Goal: Download file/media

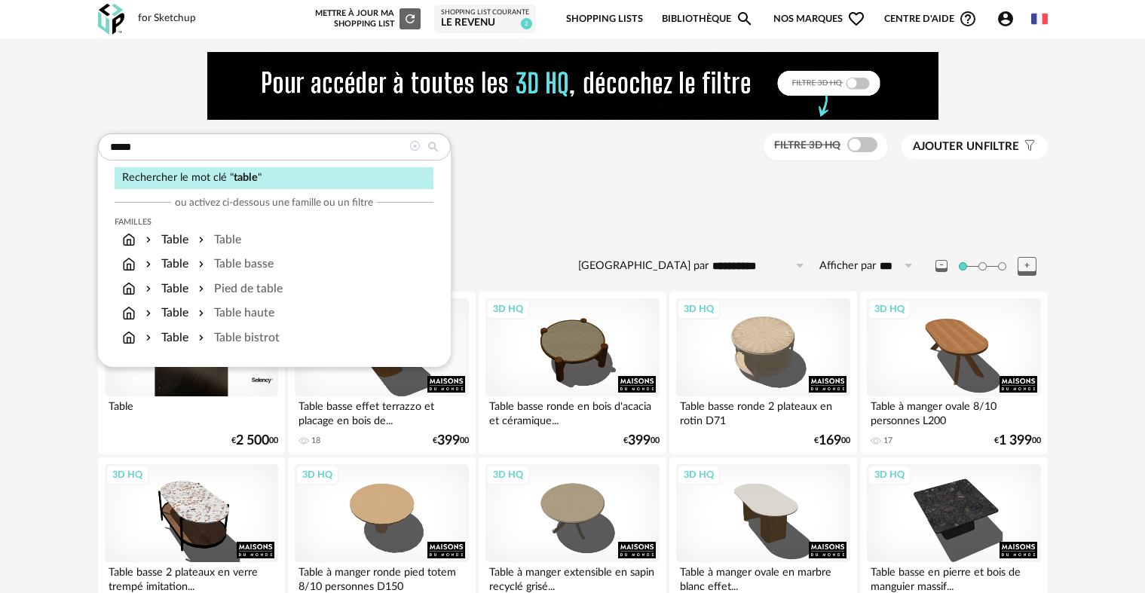
scroll to position [2738, 0]
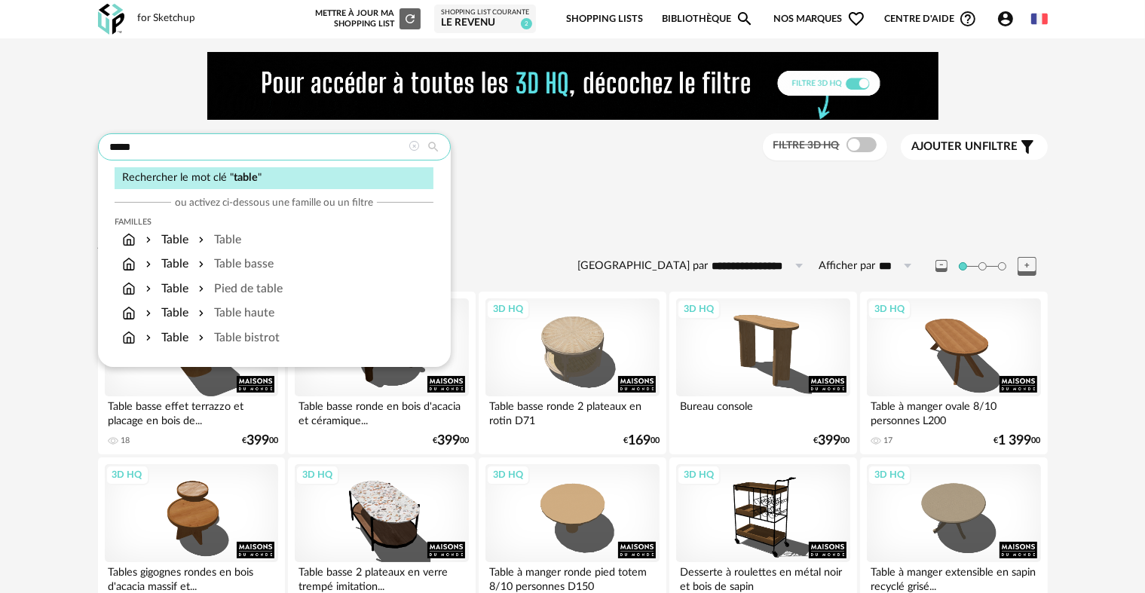
drag, startPoint x: 54, startPoint y: 136, endPoint x: 46, endPoint y: 136, distance: 8.3
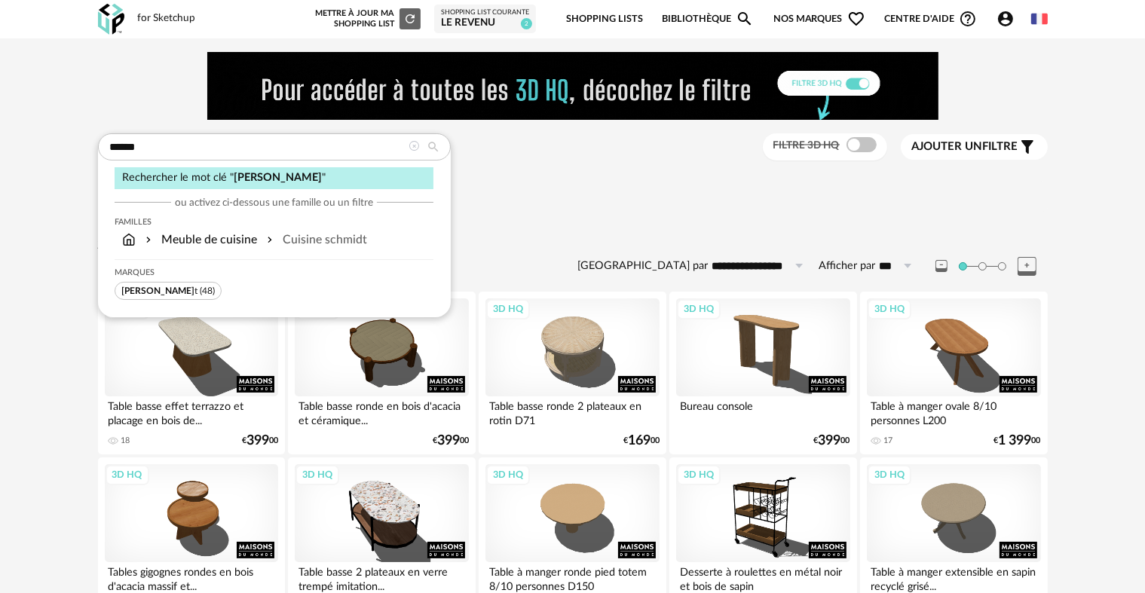
click at [200, 287] on span "(48)" at bounding box center [207, 290] width 15 height 9
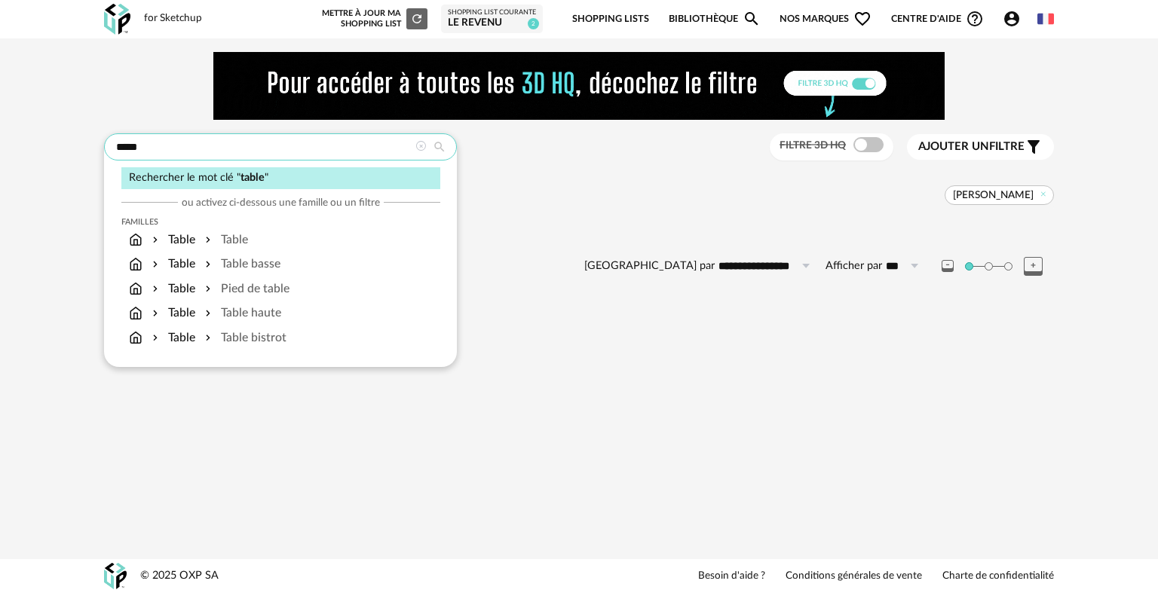
drag, startPoint x: 143, startPoint y: 144, endPoint x: 26, endPoint y: 139, distance: 117.7
click at [26, 139] on div "**********" at bounding box center [579, 178] width 1158 height 281
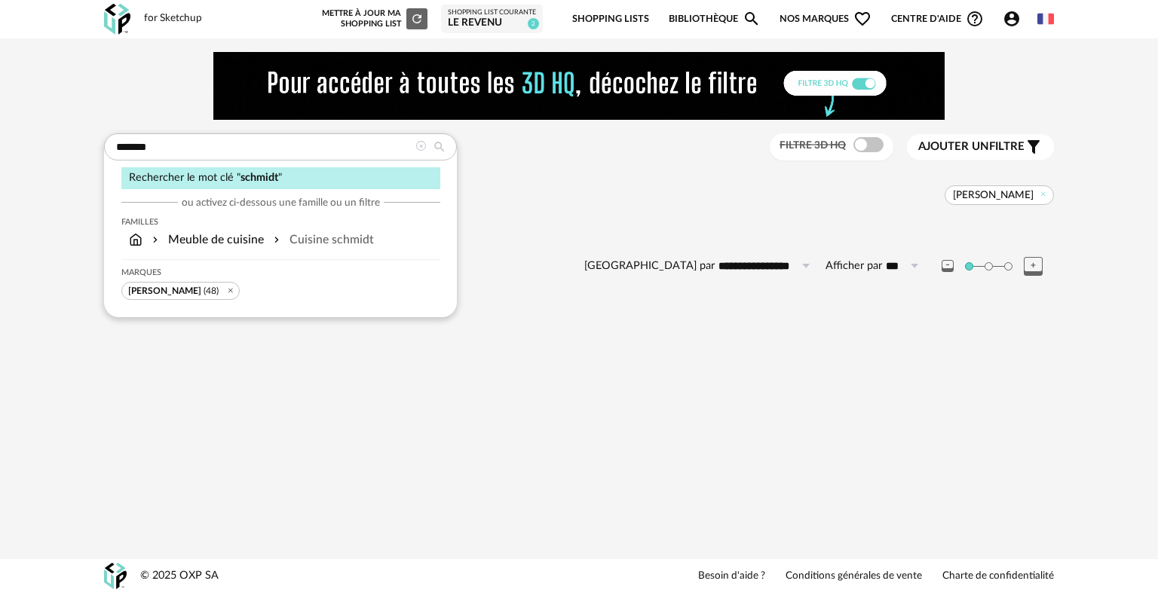
click at [149, 296] on span "Schmidt (48)" at bounding box center [180, 291] width 118 height 18
type input "*****"
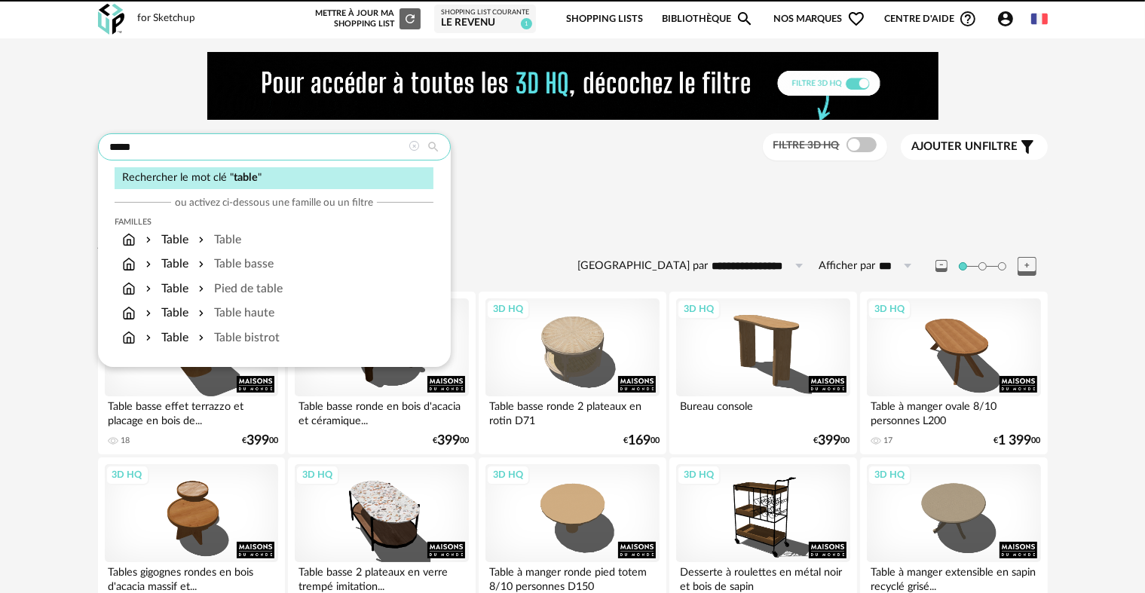
drag, startPoint x: 133, startPoint y: 145, endPoint x: 40, endPoint y: 135, distance: 93.2
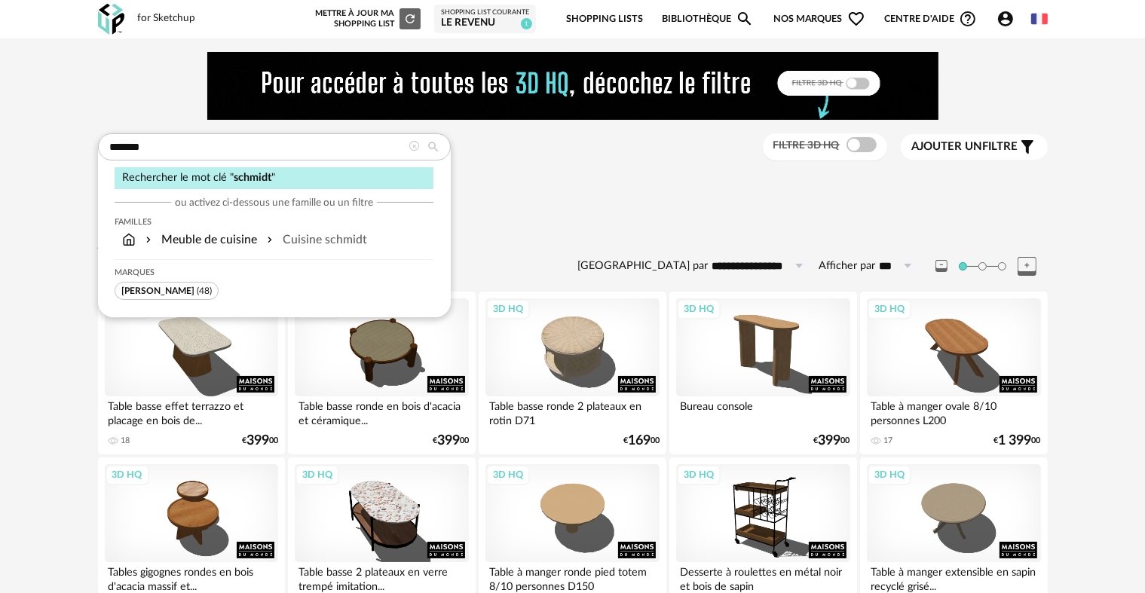
click at [142, 291] on span "Schmidt" at bounding box center [157, 290] width 73 height 9
type input "*****"
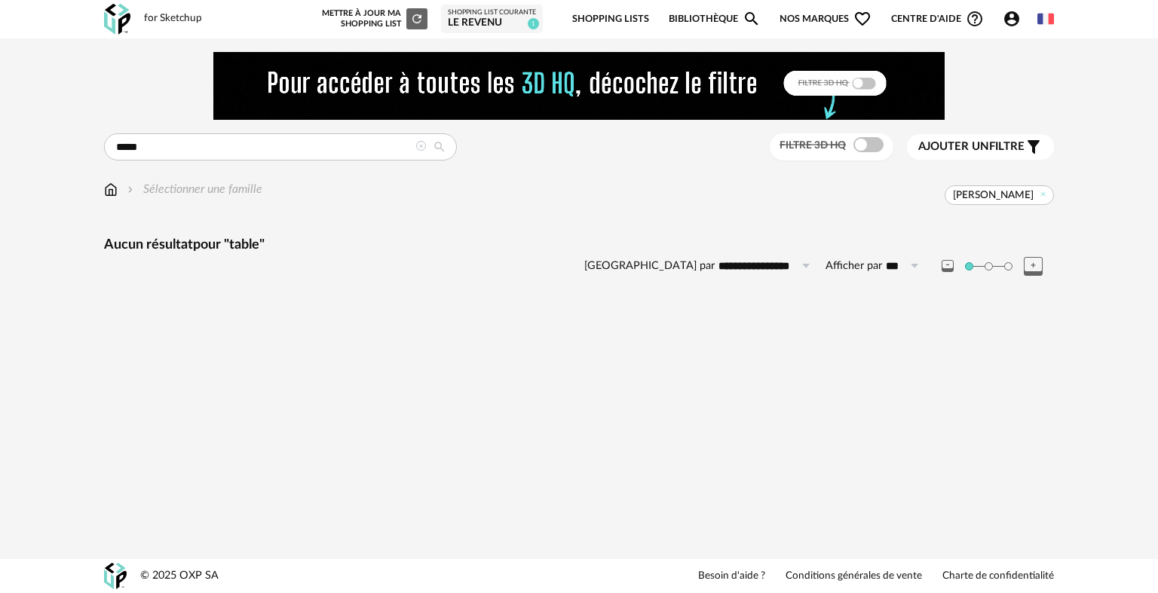
click at [421, 145] on icon at bounding box center [420, 146] width 11 height 11
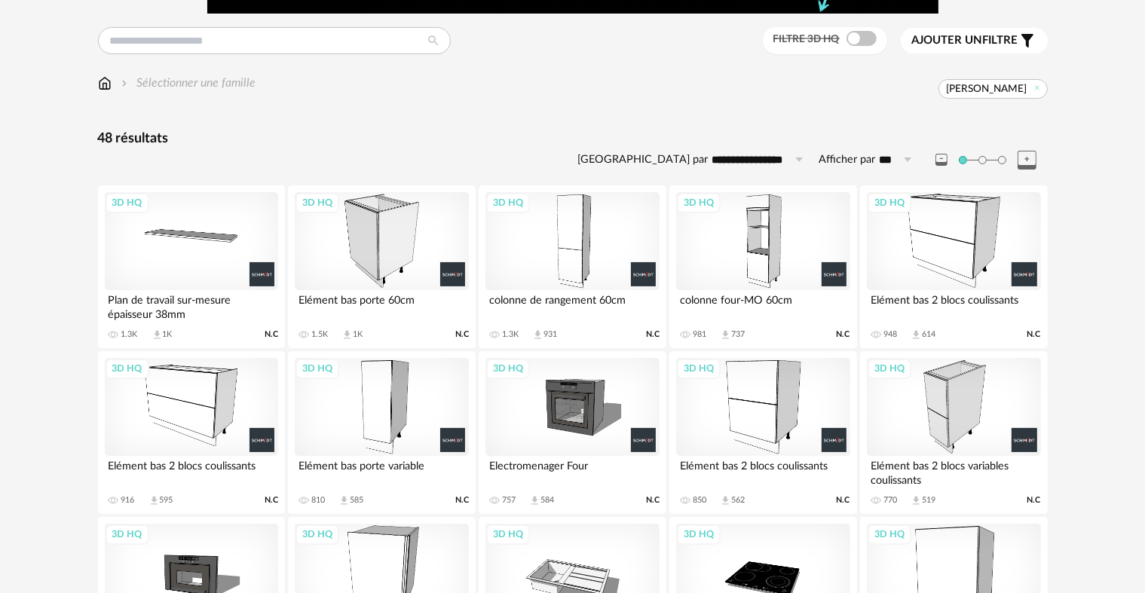
scroll to position [226, 0]
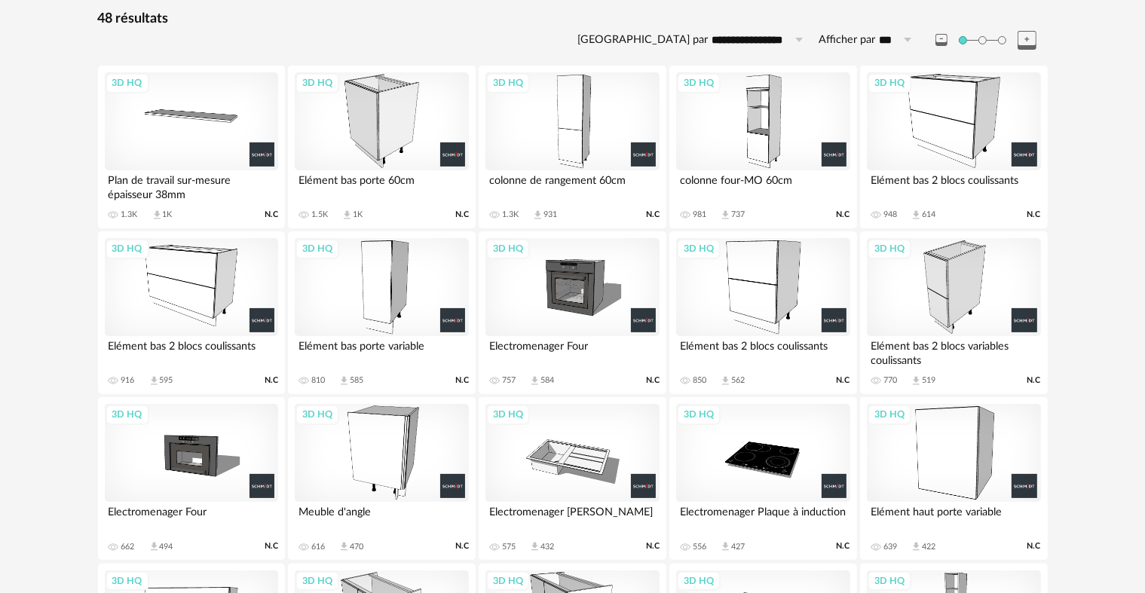
click at [380, 114] on div "3D HQ" at bounding box center [381, 121] width 173 height 98
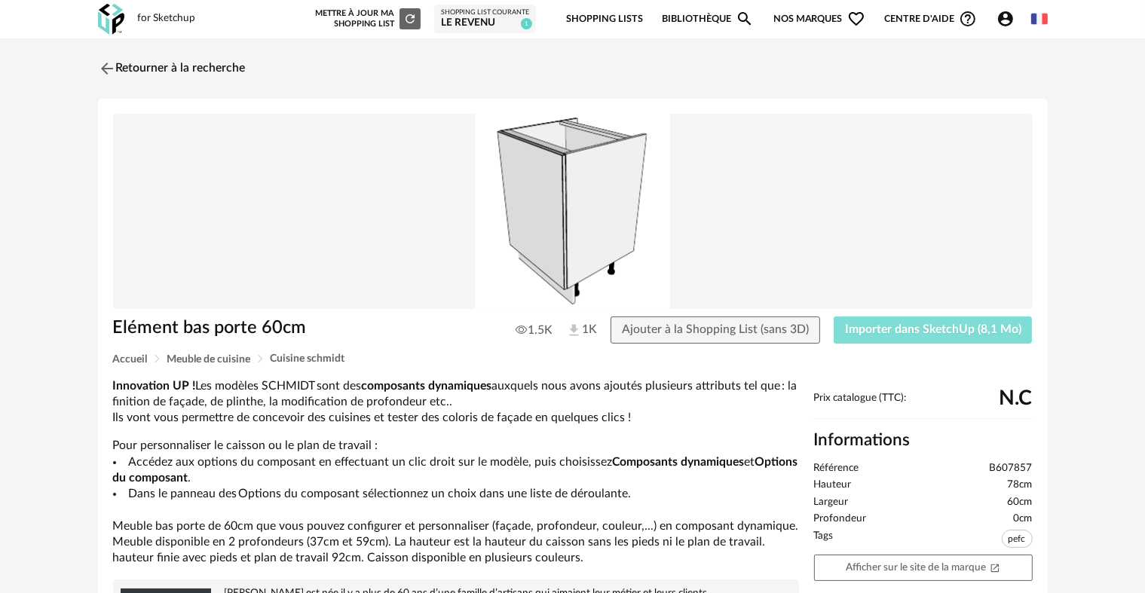
click at [985, 332] on span "Importer dans SketchUp (8,1 Mo)" at bounding box center [933, 329] width 176 height 12
click at [133, 63] on link "Retourner à la recherche" at bounding box center [168, 68] width 148 height 33
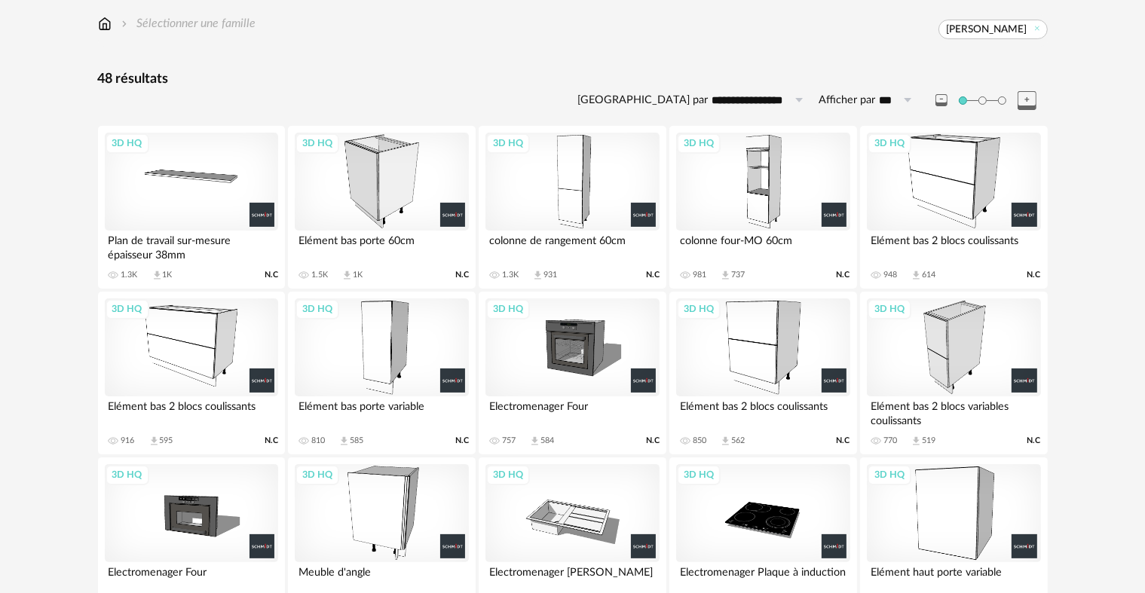
scroll to position [151, 0]
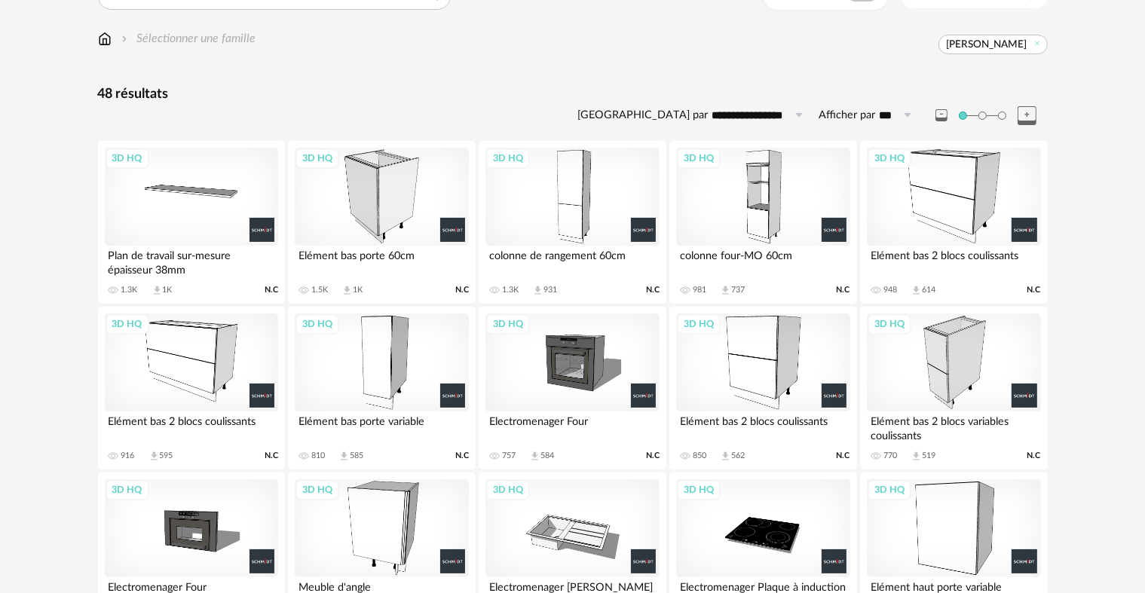
click at [332, 171] on div "3D HQ" at bounding box center [381, 197] width 173 height 98
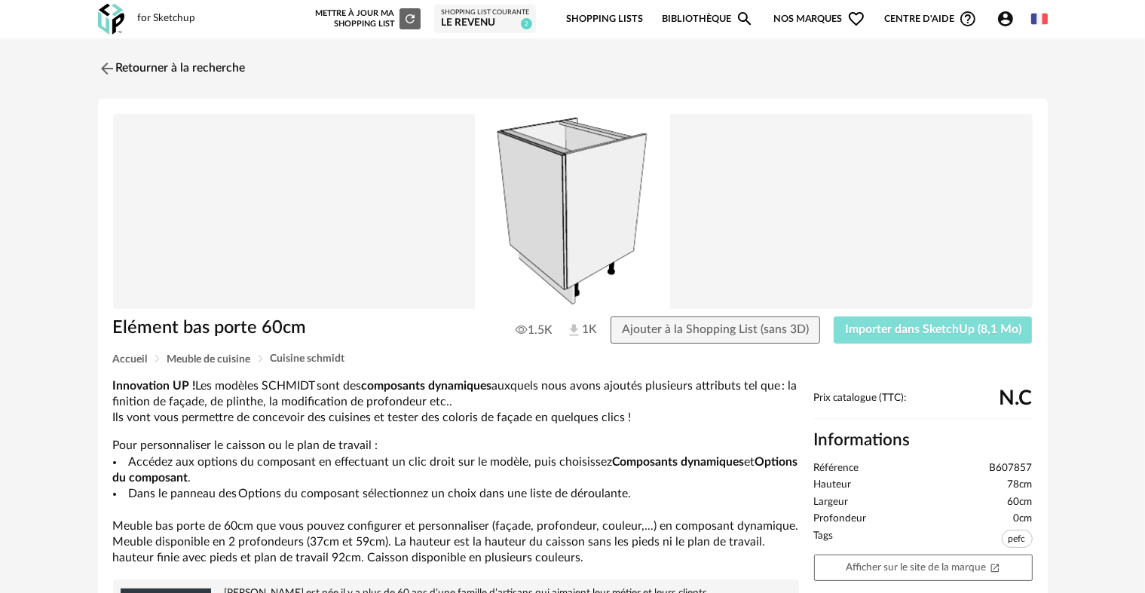
click at [974, 320] on button "Importer dans SketchUp (8,1 Mo)" at bounding box center [933, 330] width 199 height 27
